Goal: Book appointment/travel/reservation

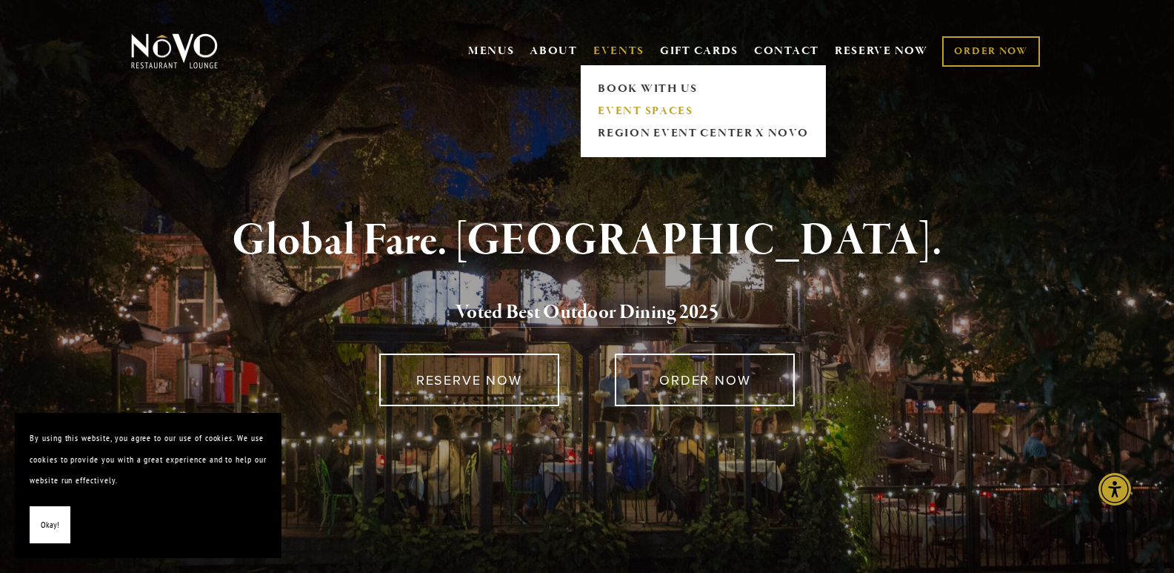
click at [638, 107] on link "EVENT SPACES" at bounding box center [703, 111] width 220 height 22
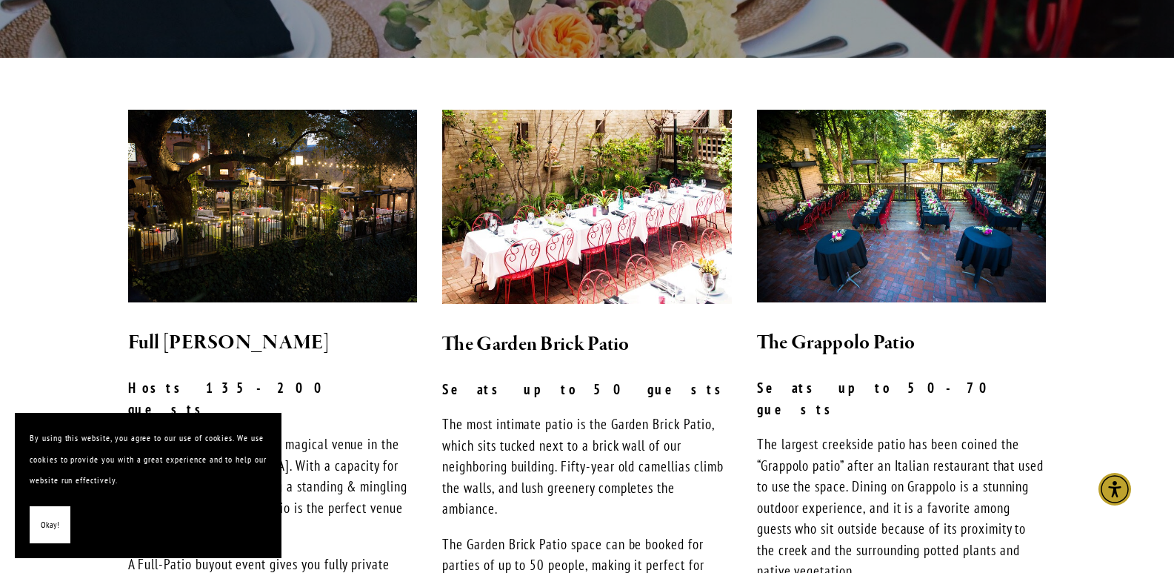
scroll to position [370, 0]
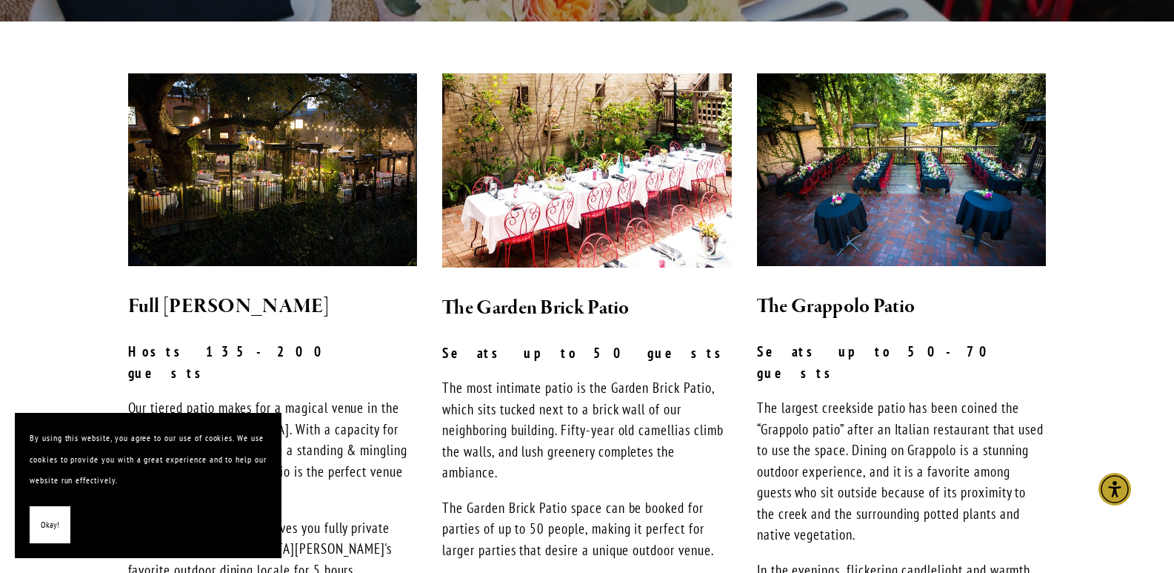
click at [516, 169] on img at bounding box center [587, 170] width 290 height 194
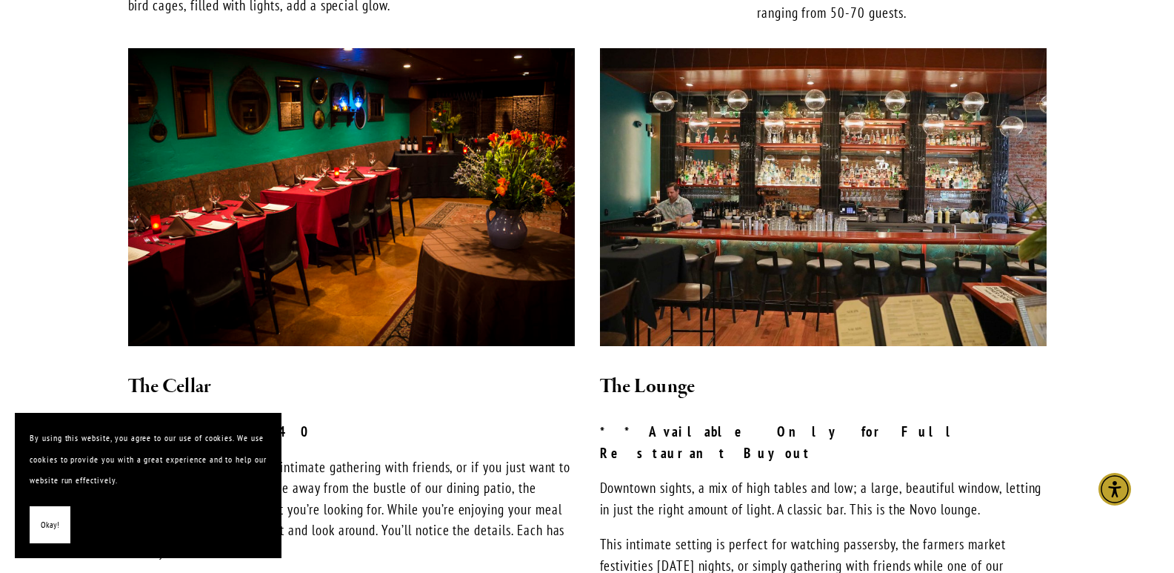
scroll to position [1037, 0]
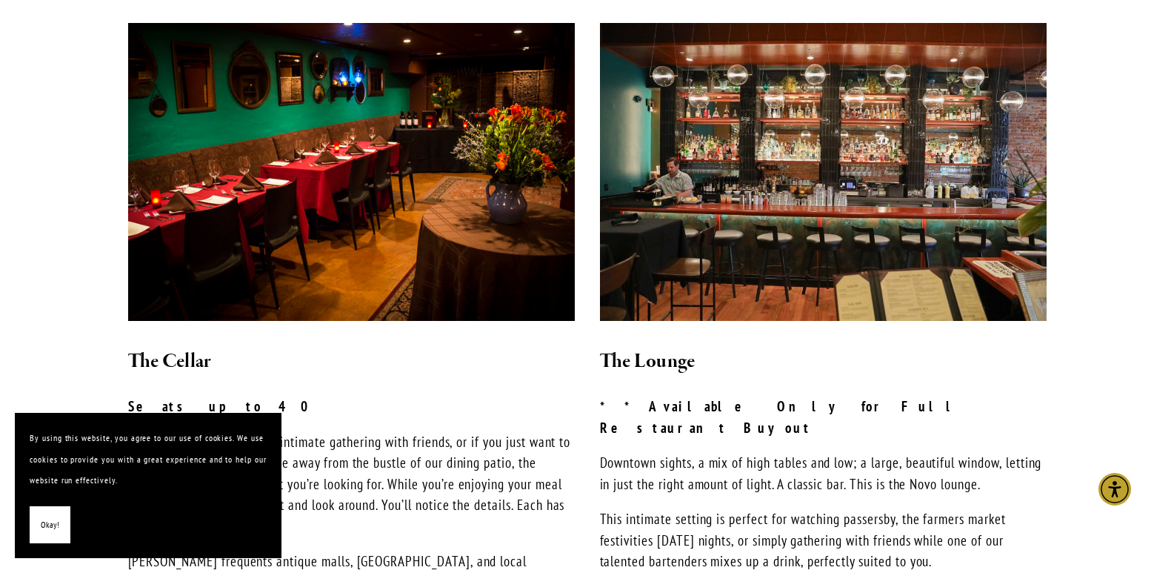
drag, startPoint x: 50, startPoint y: 524, endPoint x: 185, endPoint y: 373, distance: 202.5
click at [49, 522] on span "Okay!" at bounding box center [50, 524] width 19 height 21
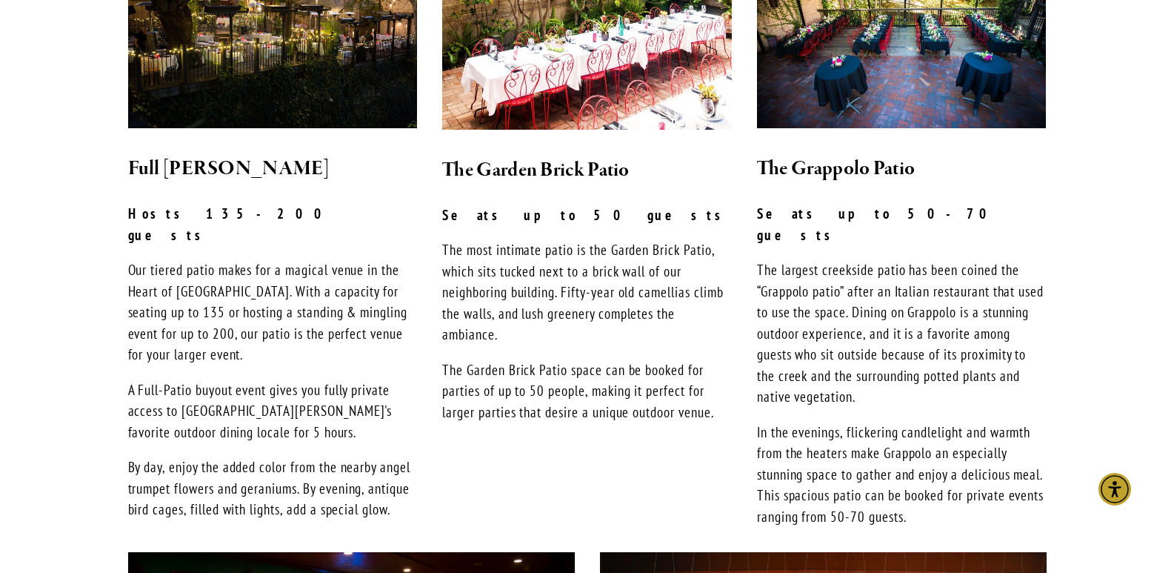
scroll to position [296, 0]
